Goal: Task Accomplishment & Management: Use online tool/utility

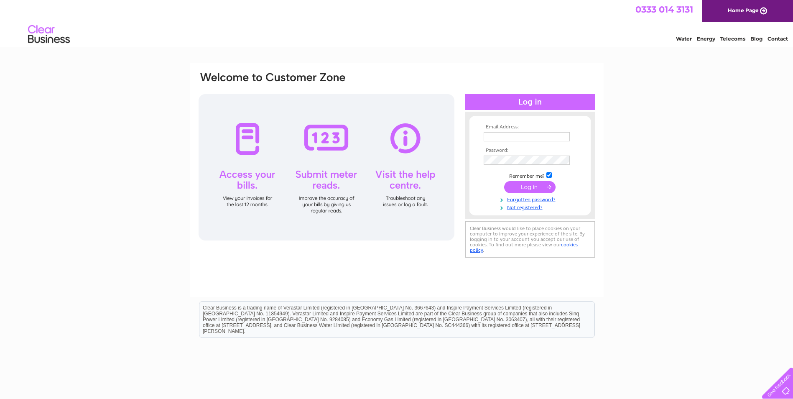
click at [322, 139] on div at bounding box center [327, 167] width 256 height 146
click at [507, 137] on input "text" at bounding box center [527, 137] width 87 height 10
drag, startPoint x: 507, startPoint y: 137, endPoint x: 493, endPoint y: 135, distance: 14.3
click at [493, 135] on input "text" at bounding box center [527, 137] width 87 height 10
type input "ovf@hotmail.co.uk"
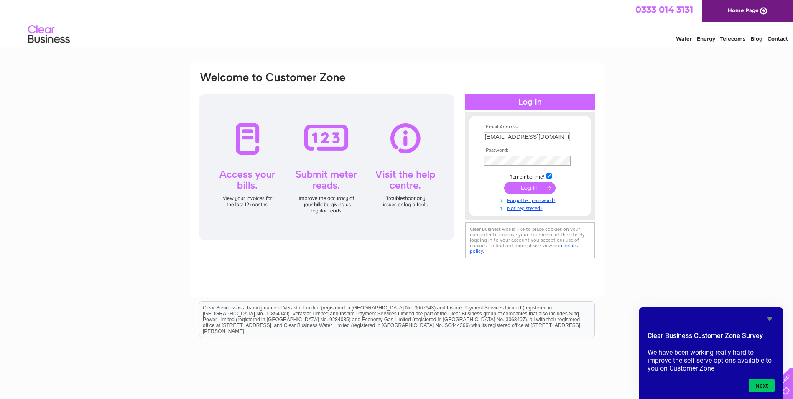
click at [527, 189] on input "submit" at bounding box center [529, 188] width 51 height 12
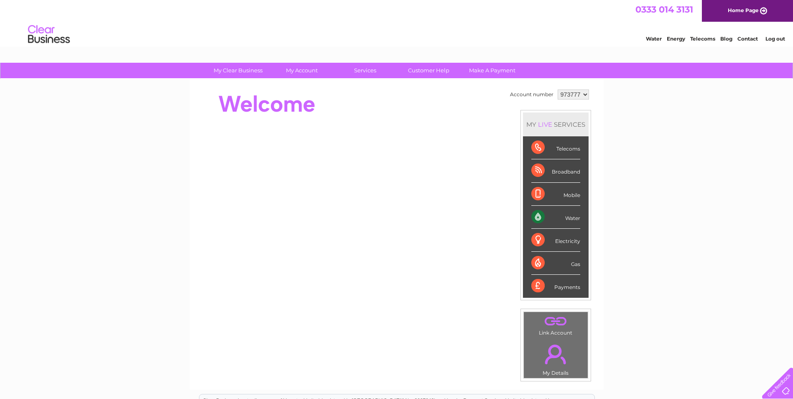
click at [577, 218] on div "Water" at bounding box center [555, 217] width 49 height 23
click at [537, 219] on div "Water" at bounding box center [555, 217] width 49 height 23
click at [536, 216] on div "Water" at bounding box center [555, 217] width 49 height 23
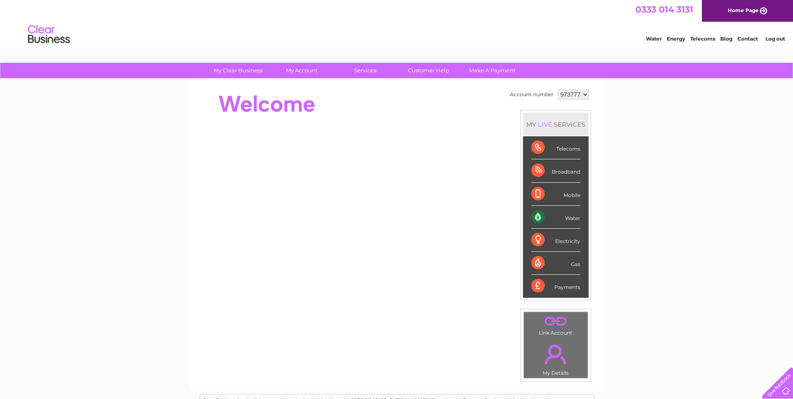
click at [536, 216] on div "Water" at bounding box center [555, 217] width 49 height 23
drag, startPoint x: 536, startPoint y: 216, endPoint x: 569, endPoint y: 215, distance: 32.6
click at [569, 215] on div "Water" at bounding box center [555, 217] width 49 height 23
click at [575, 222] on div "Water" at bounding box center [555, 217] width 49 height 23
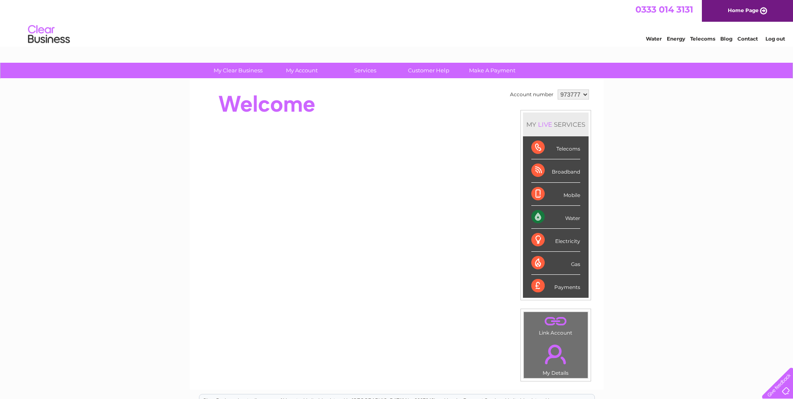
click at [536, 216] on div "Water" at bounding box center [555, 217] width 49 height 23
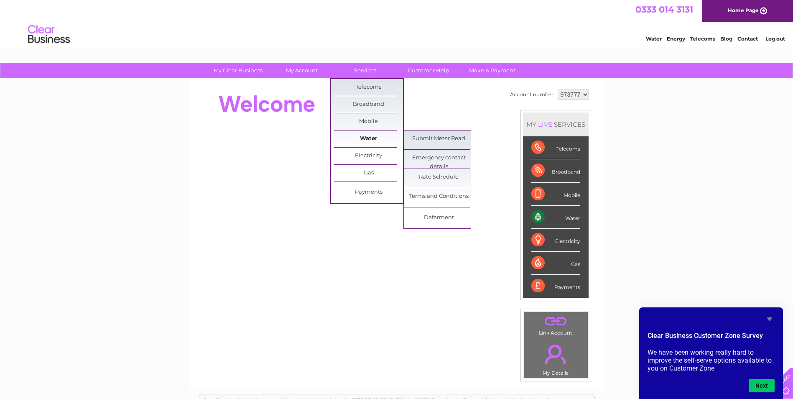
click at [358, 137] on link "Water" at bounding box center [368, 138] width 69 height 17
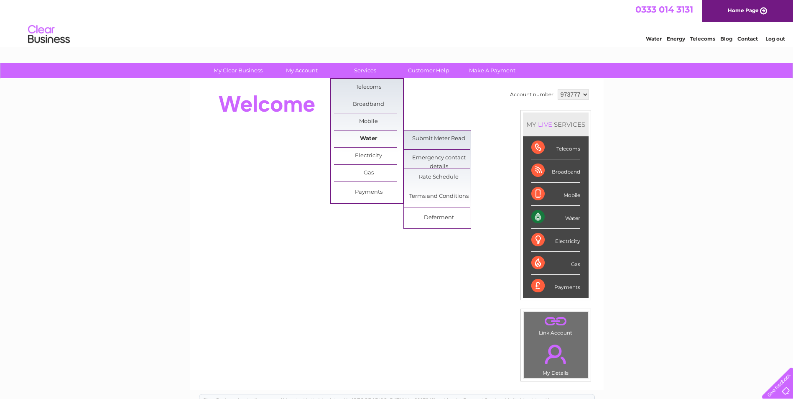
click at [368, 138] on link "Water" at bounding box center [368, 138] width 69 height 17
click at [419, 138] on link "Submit Meter Read" at bounding box center [438, 138] width 69 height 17
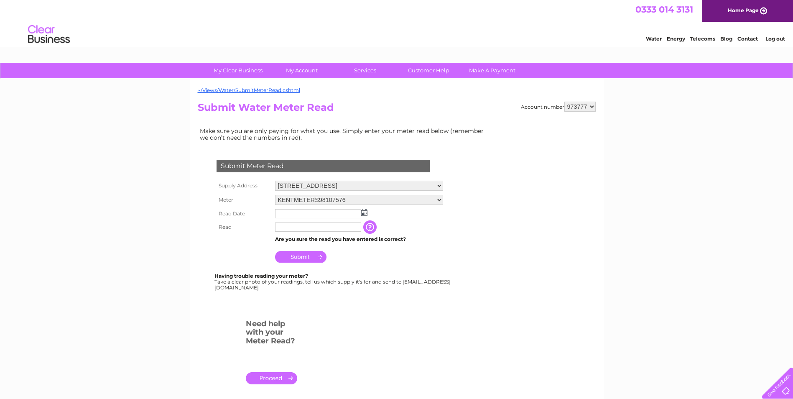
click at [362, 212] on img at bounding box center [364, 212] width 6 height 7
click at [296, 250] on link "1" at bounding box center [295, 249] width 13 height 8
type input "[DATE]"
click at [289, 227] on input "text" at bounding box center [318, 226] width 86 height 9
type input "1437"
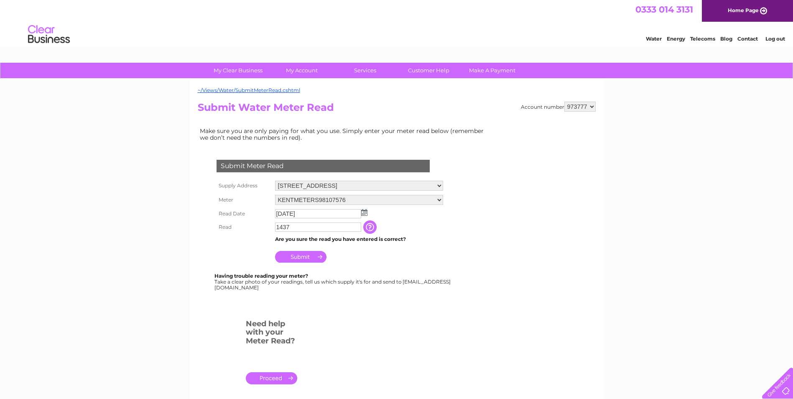
click at [294, 258] on input "Submit" at bounding box center [300, 257] width 51 height 12
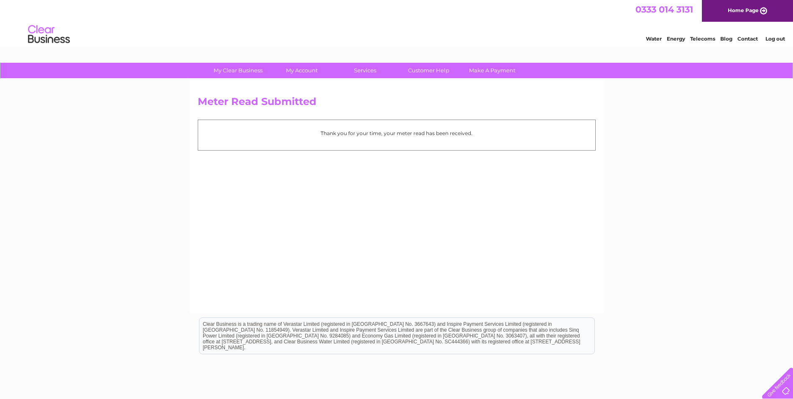
click at [773, 38] on link "Log out" at bounding box center [776, 39] width 20 height 6
